Goal: Obtain resource: Obtain resource

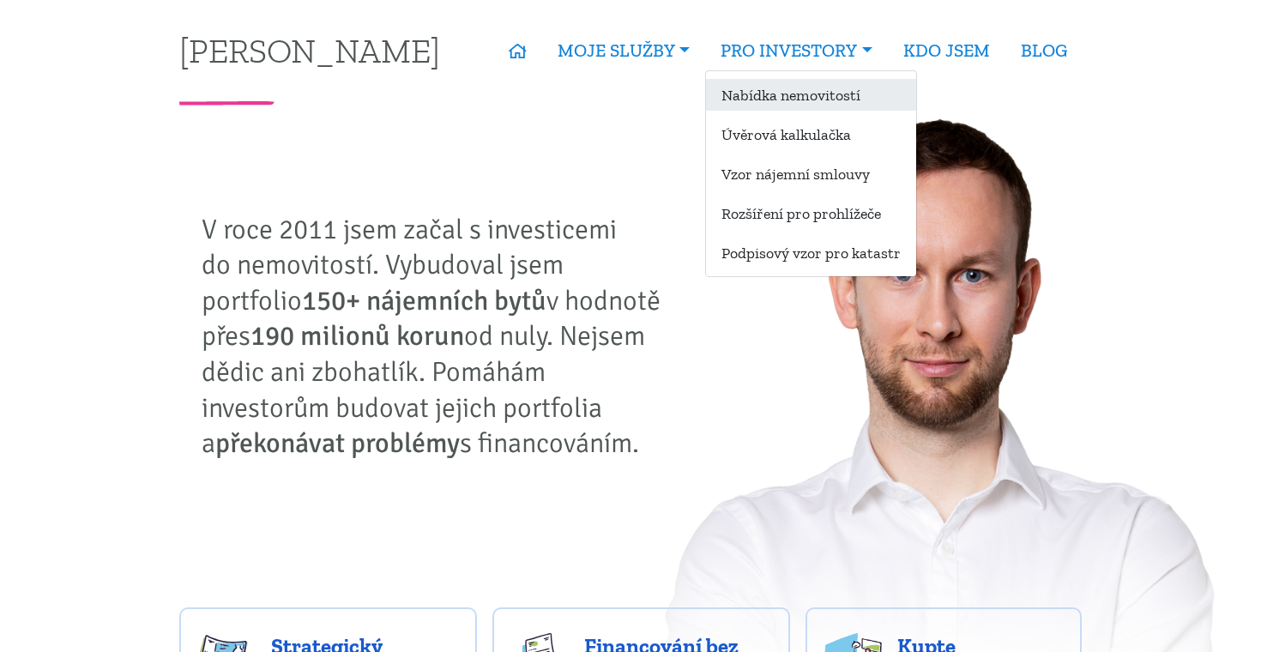
click at [791, 94] on link "Nabídka nemovitostí" at bounding box center [811, 95] width 210 height 32
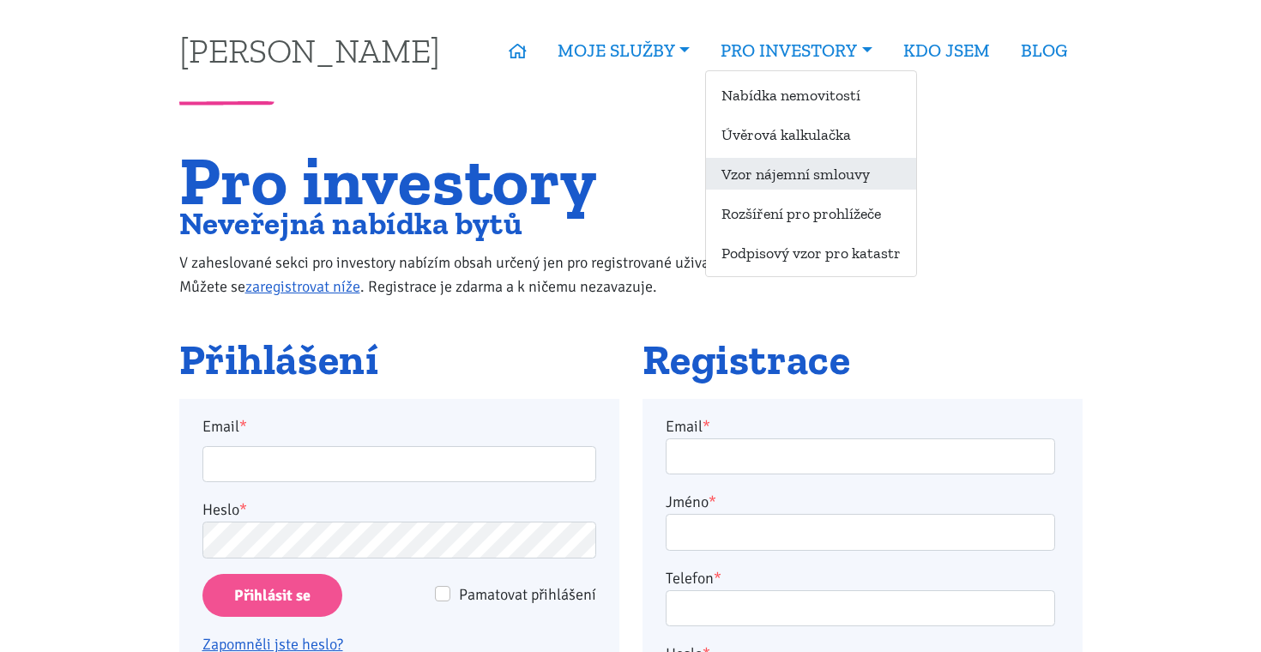
click at [791, 171] on link "Vzor nájemní smlouvy" at bounding box center [811, 174] width 210 height 32
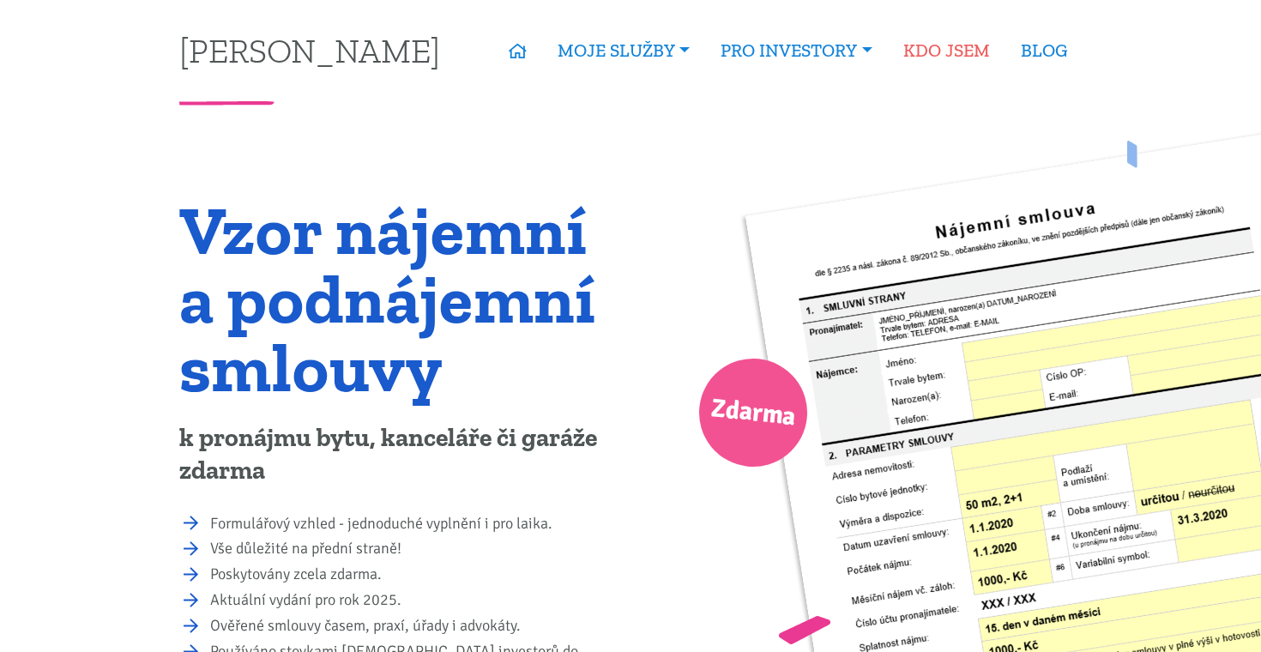
click at [933, 56] on link "KDO JSEM" at bounding box center [947, 50] width 118 height 39
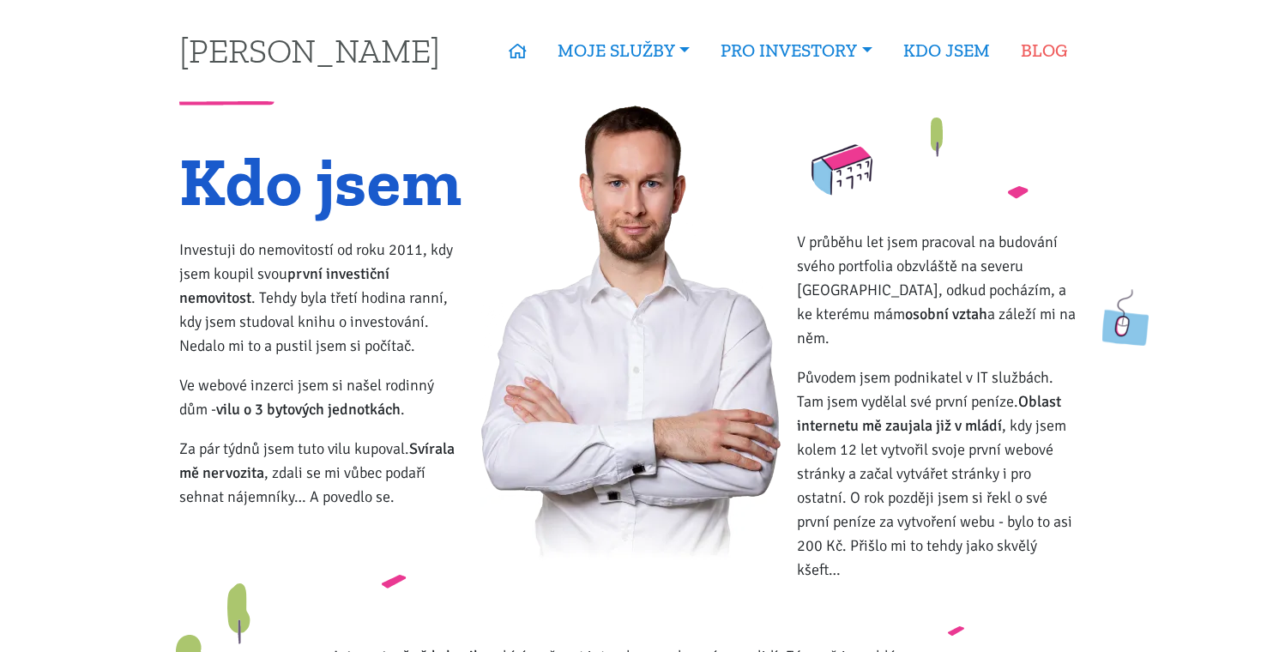
click at [1047, 54] on link "BLOG" at bounding box center [1043, 50] width 77 height 39
